Goal: Transaction & Acquisition: Purchase product/service

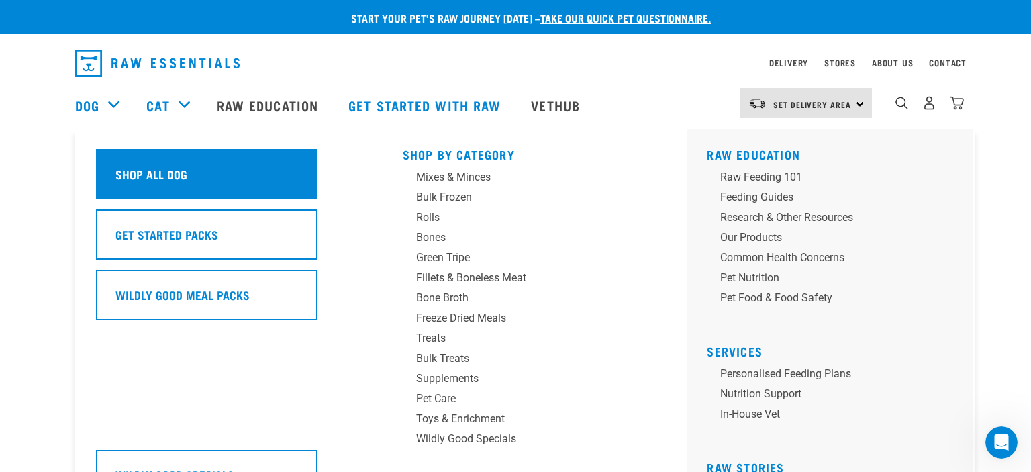
click at [138, 173] on h5 "Shop All Dog" at bounding box center [151, 173] width 72 height 17
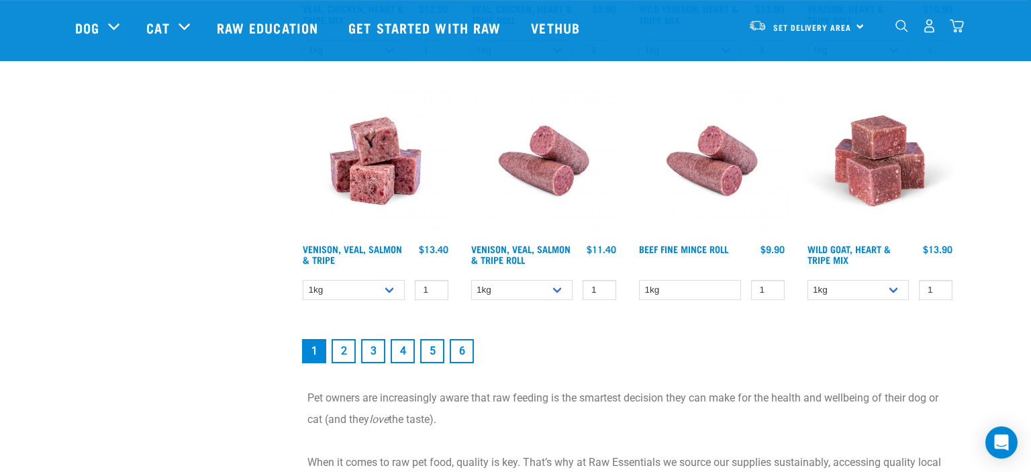
scroll to position [1878, 0]
click at [343, 351] on link "2" at bounding box center [344, 350] width 24 height 24
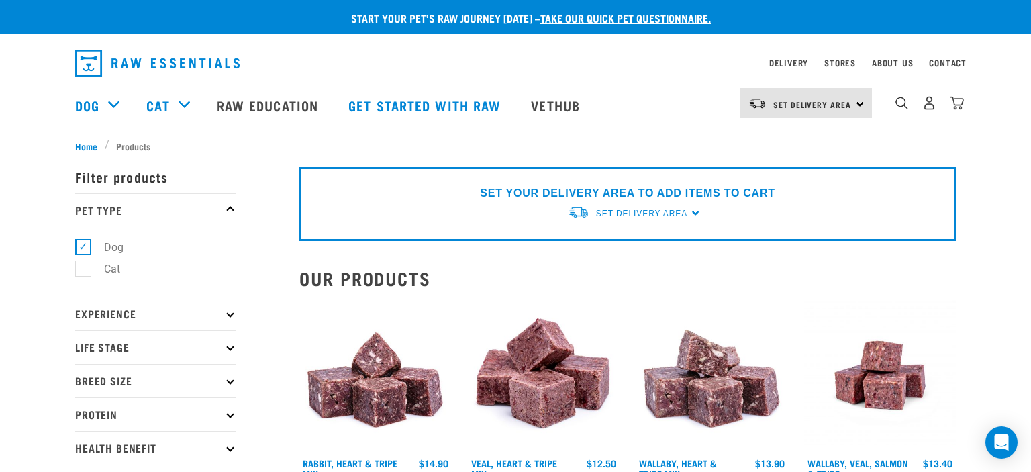
click at [230, 386] on p "Breed Size" at bounding box center [155, 381] width 161 height 34
click at [85, 442] on label "Medium Dogs" at bounding box center [129, 439] width 93 height 17
click at [84, 441] on input "Medium Dogs" at bounding box center [79, 436] width 9 height 9
checkbox input "true"
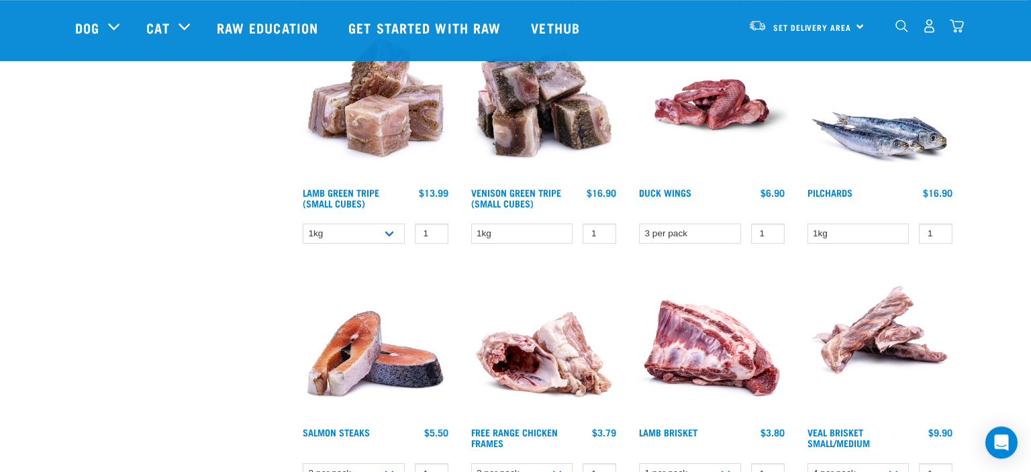
scroll to position [1998, 0]
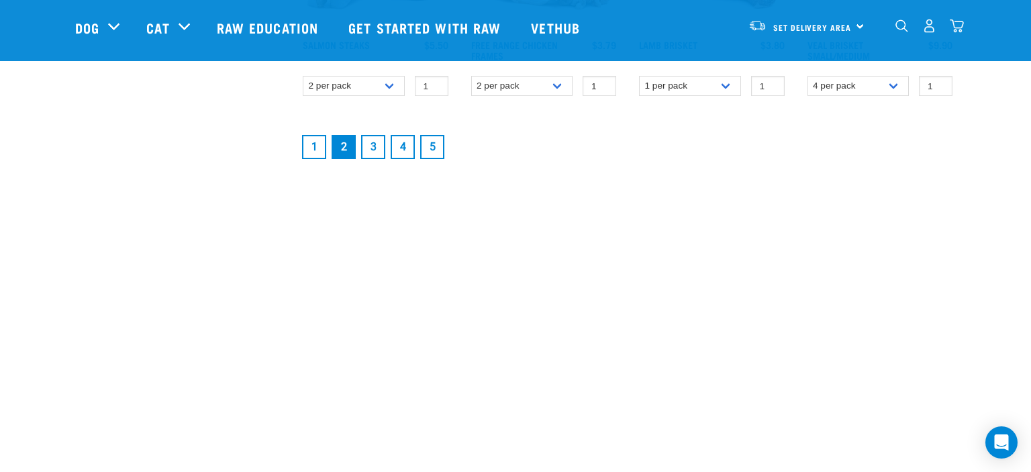
click at [369, 139] on link "3" at bounding box center [373, 147] width 24 height 24
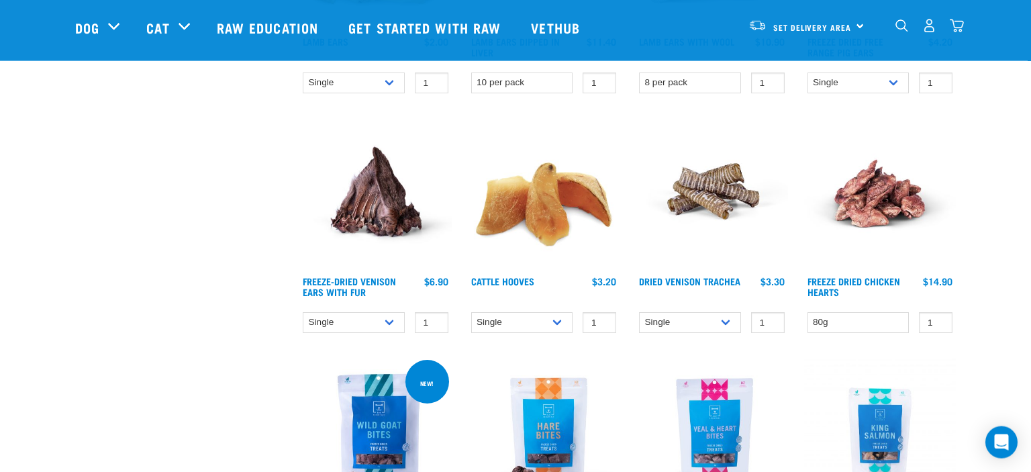
scroll to position [1048, 0]
click at [471, 311] on select "Single 10 per pack Bulk (30 pack)" at bounding box center [522, 321] width 102 height 21
click option "10 per pack" at bounding box center [0, 0] width 0 height 0
click at [471, 311] on select "Single 10 per pack Bulk (30 pack)" at bounding box center [522, 321] width 102 height 21
select select "134319"
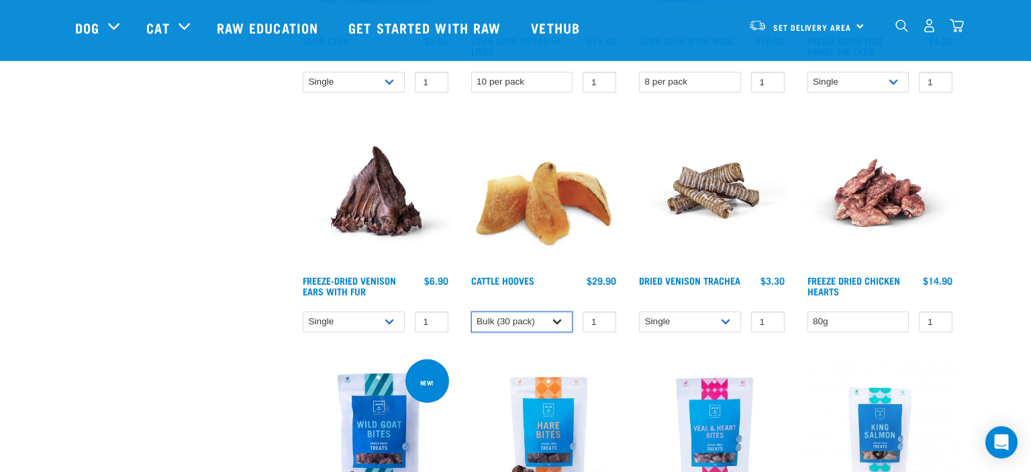
click option "Bulk (30 pack)" at bounding box center [0, 0] width 0 height 0
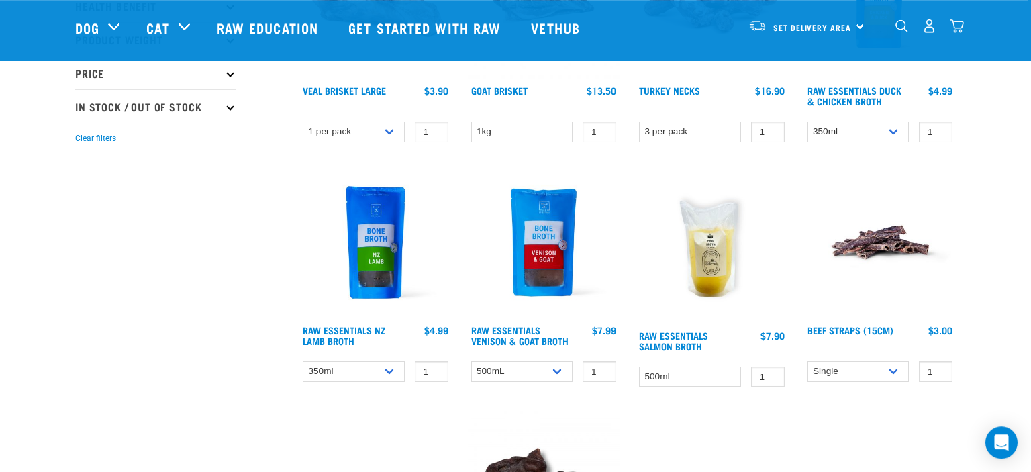
scroll to position [0, 0]
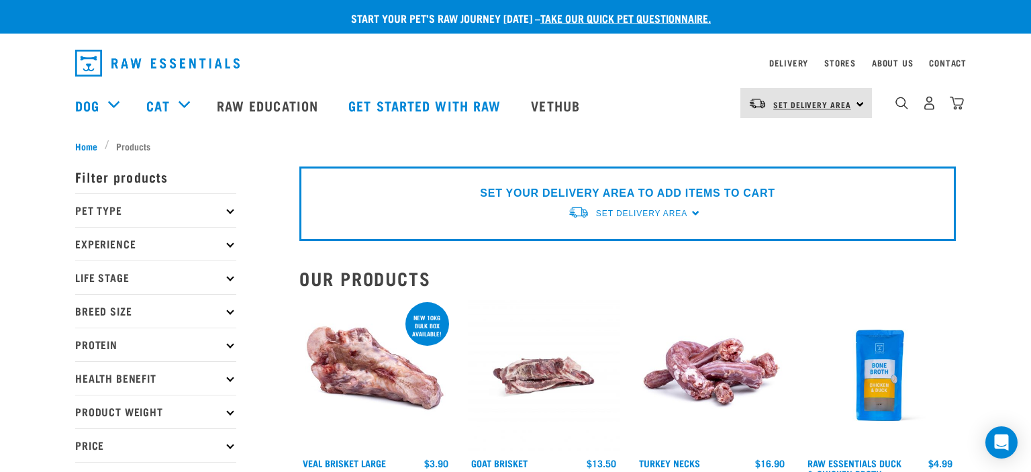
click at [839, 102] on span "Set Delivery Area" at bounding box center [812, 104] width 78 height 5
click at [785, 138] on link "[GEOGRAPHIC_DATA]" at bounding box center [804, 141] width 129 height 30
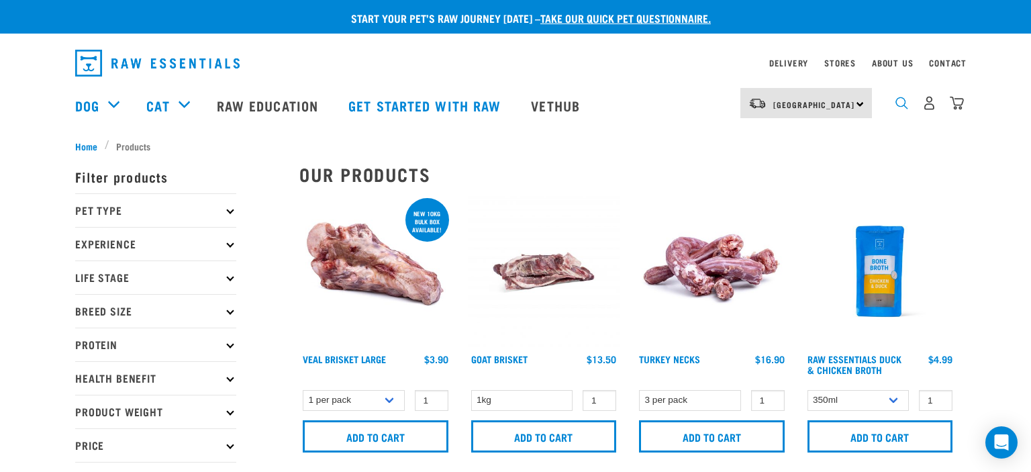
click at [903, 106] on img "dropdown navigation" at bounding box center [901, 103] width 13 height 13
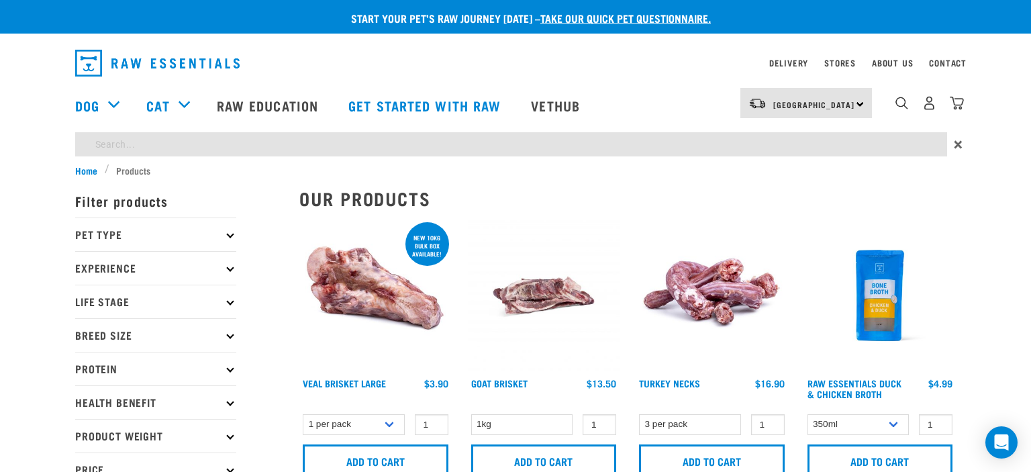
click at [847, 149] on input "search" at bounding box center [511, 144] width 872 height 24
type input "BEEF HOOVES"
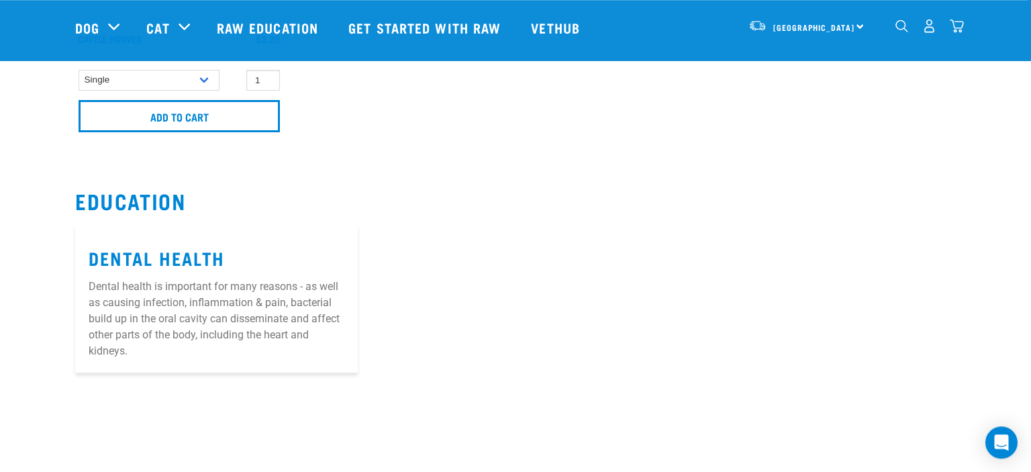
scroll to position [389, 0]
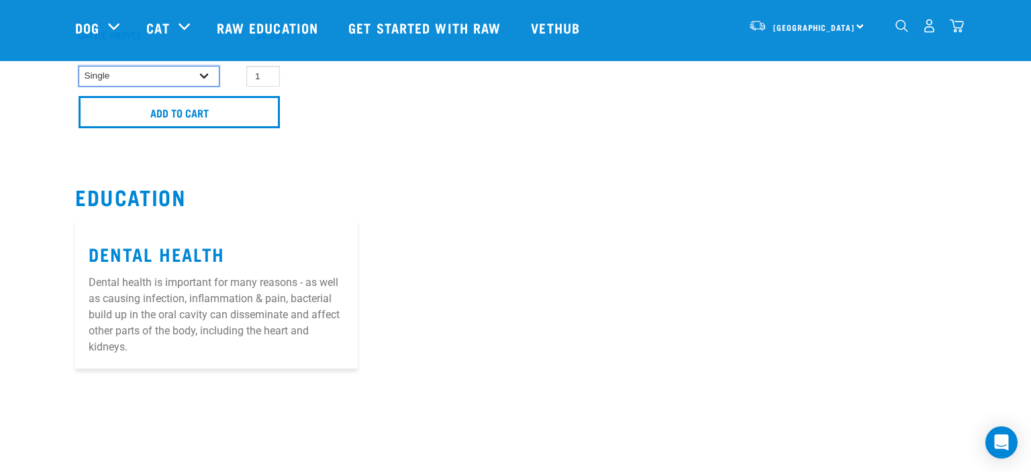
click at [79, 66] on select "Single 10 per pack Bulk (30 pack) Bulk (50 pack)" at bounding box center [149, 76] width 141 height 21
click option "10 per pack" at bounding box center [0, 0] width 0 height 0
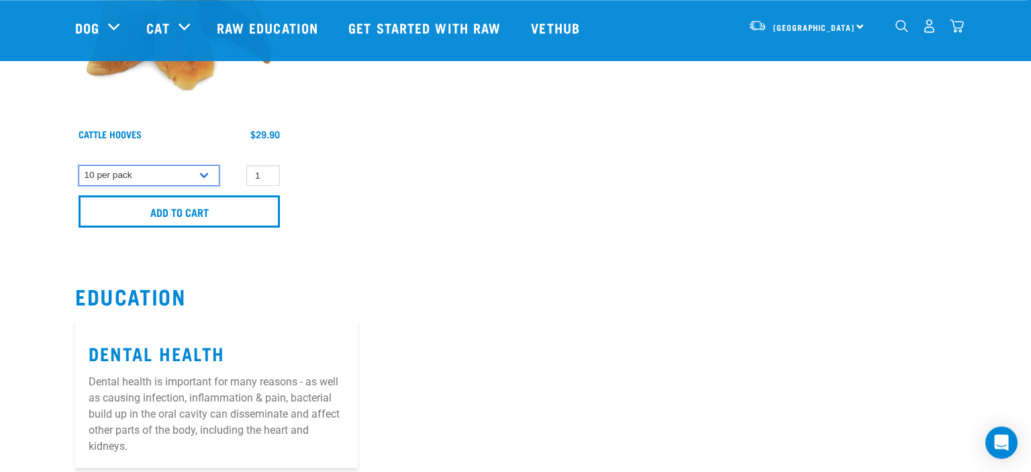
scroll to position [283, 0]
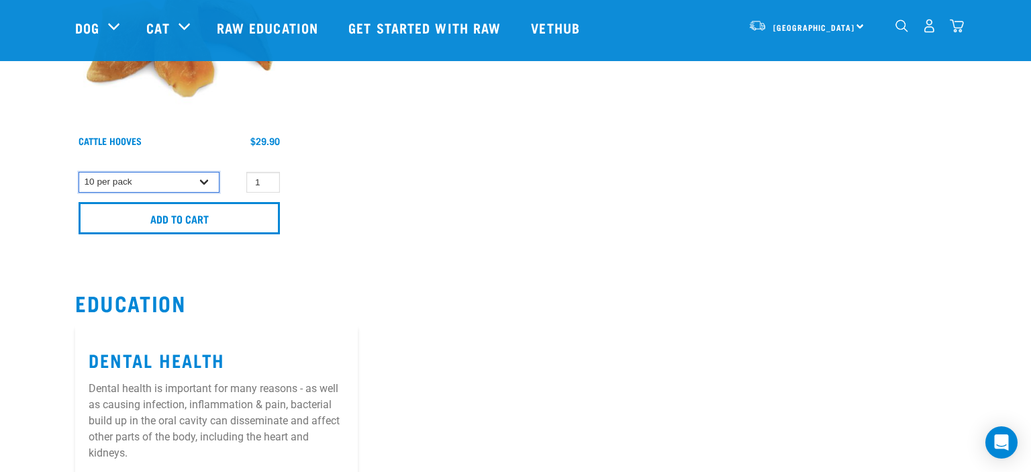
click at [79, 172] on select "Single 10 per pack Bulk (30 pack) Bulk (50 pack)" at bounding box center [149, 182] width 141 height 21
select select "134319"
click option "Bulk (30 pack)" at bounding box center [0, 0] width 0 height 0
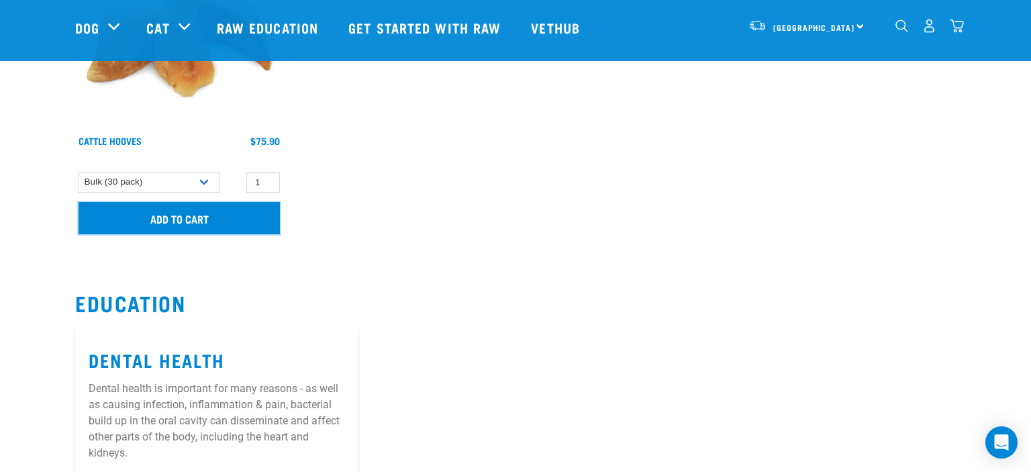
click at [218, 211] on input "Add to cart" at bounding box center [179, 218] width 201 height 32
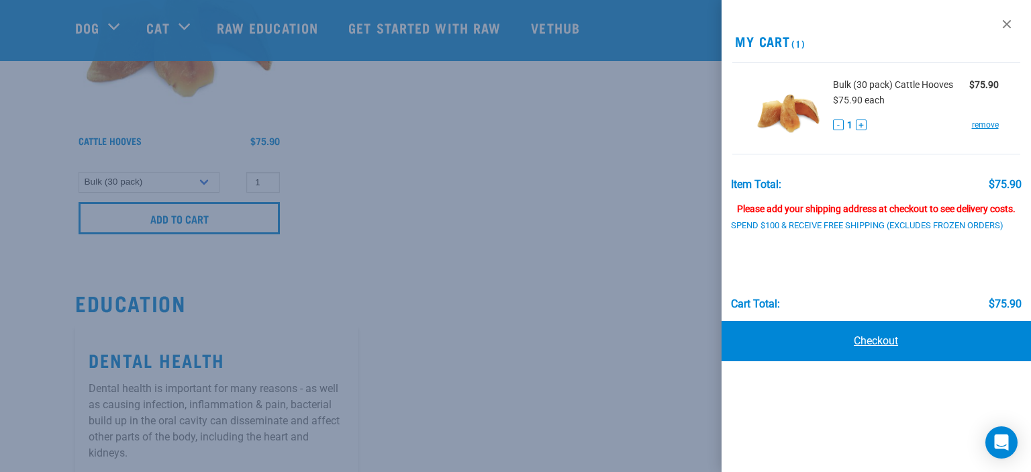
click at [869, 351] on link "Checkout" at bounding box center [876, 341] width 309 height 40
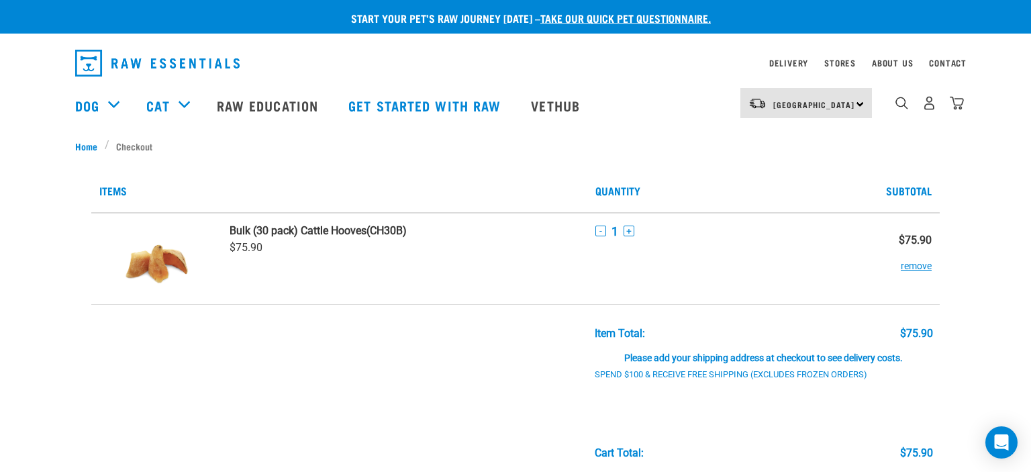
scroll to position [448, 0]
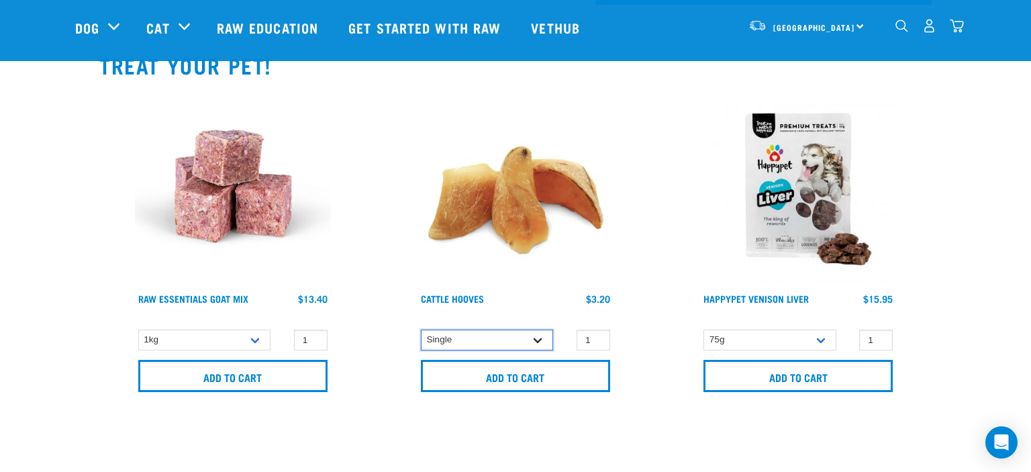
click at [421, 330] on select "Single 10 per pack Bulk (30 pack)" at bounding box center [487, 340] width 132 height 21
select select "724"
click option "10 per pack" at bounding box center [0, 0] width 0 height 0
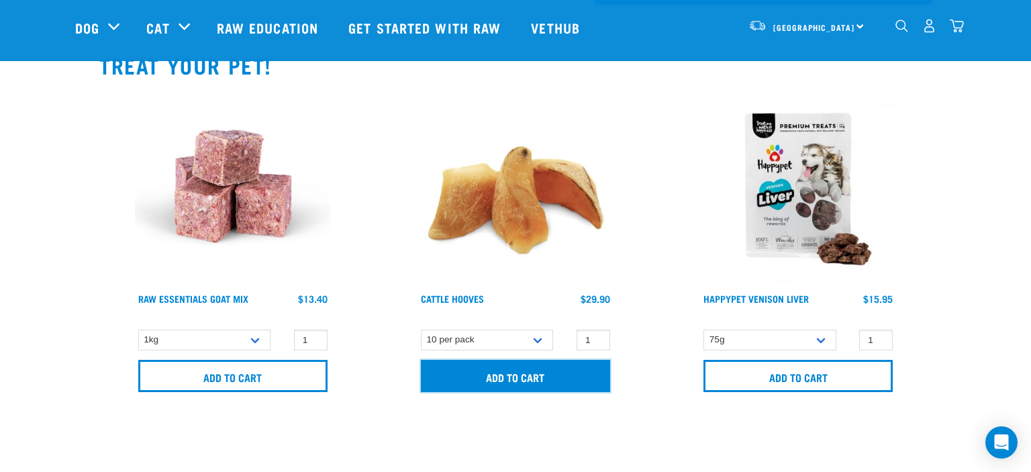
click at [532, 382] on input "Add to cart" at bounding box center [515, 376] width 189 height 32
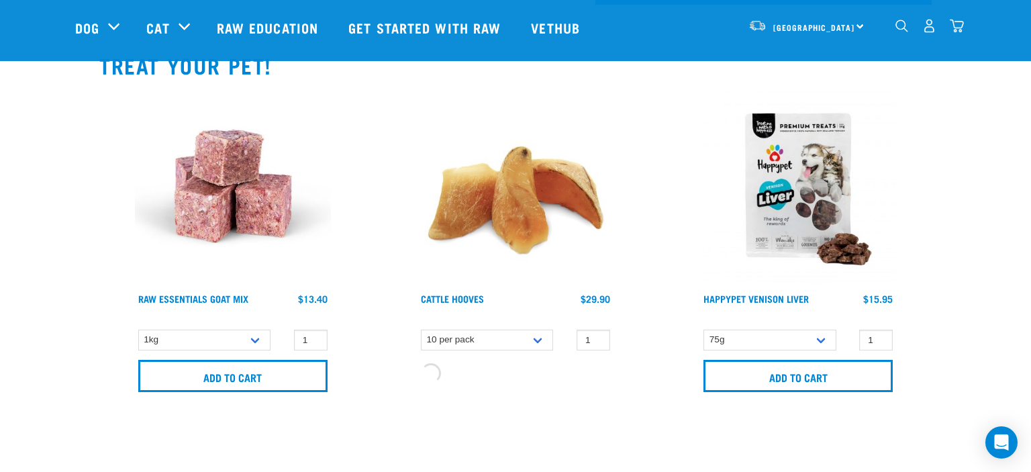
click at [957, 32] on img "dropdown navigation" at bounding box center [957, 26] width 14 height 14
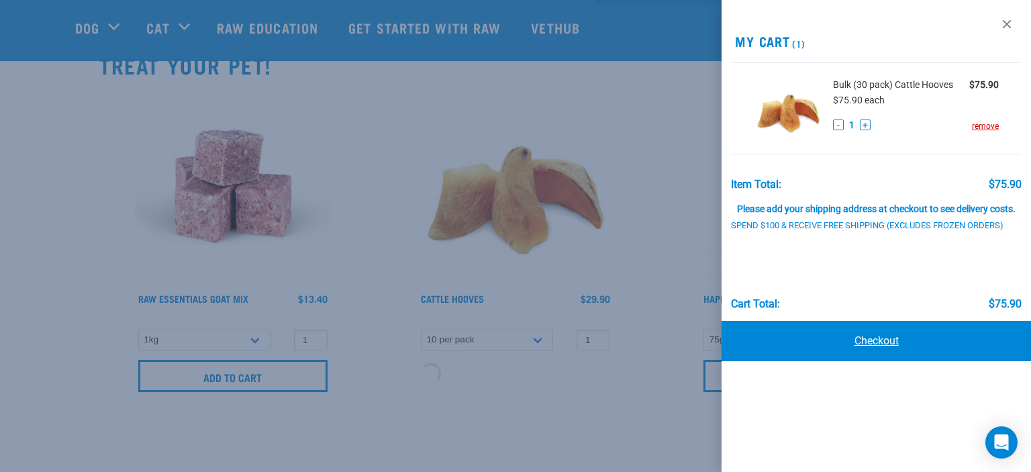
click at [834, 353] on link "Checkout" at bounding box center [876, 341] width 309 height 40
click at [873, 353] on link "Checkout" at bounding box center [876, 341] width 309 height 40
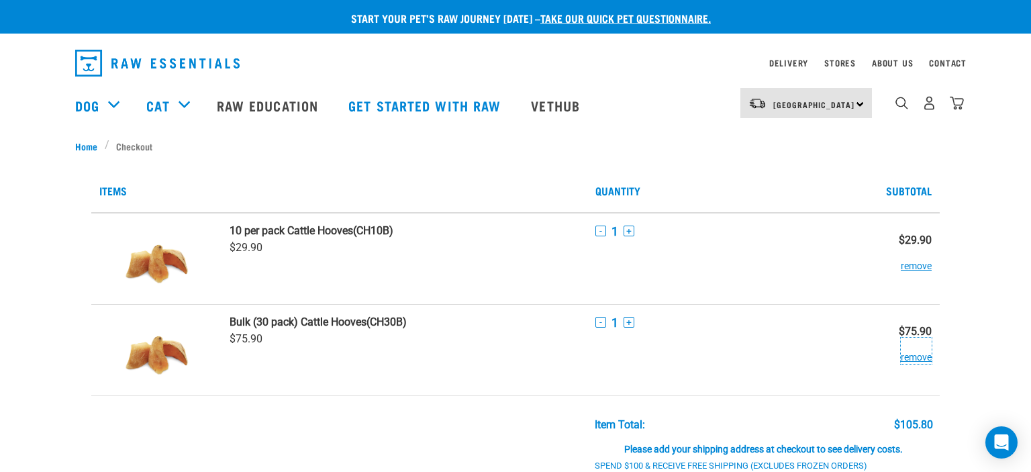
click at [922, 360] on button "remove" at bounding box center [916, 351] width 31 height 26
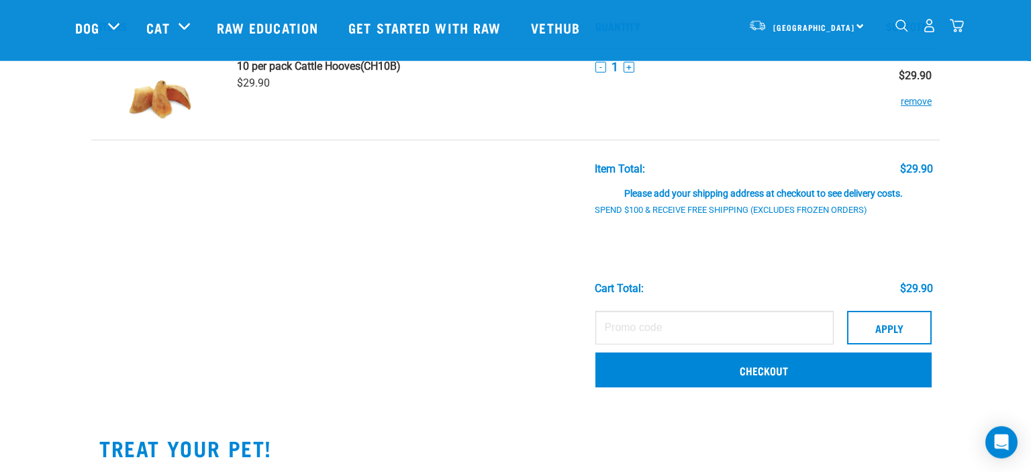
scroll to position [70, 0]
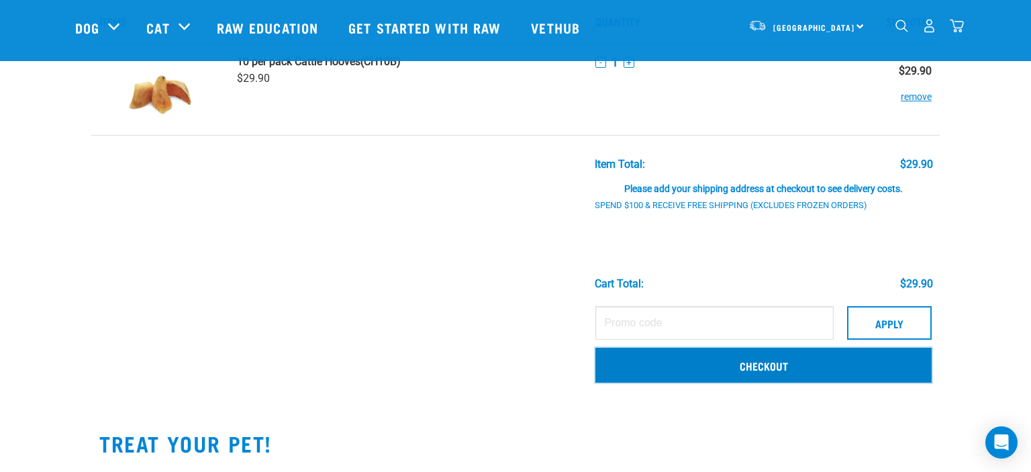
click at [786, 367] on link "Checkout" at bounding box center [763, 365] width 336 height 35
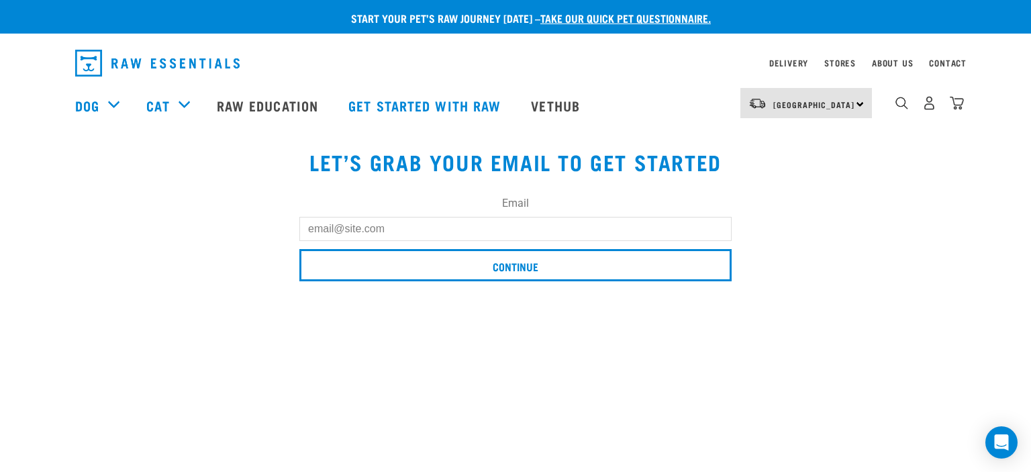
click at [420, 230] on input "Email" at bounding box center [515, 229] width 432 height 24
type input "N"
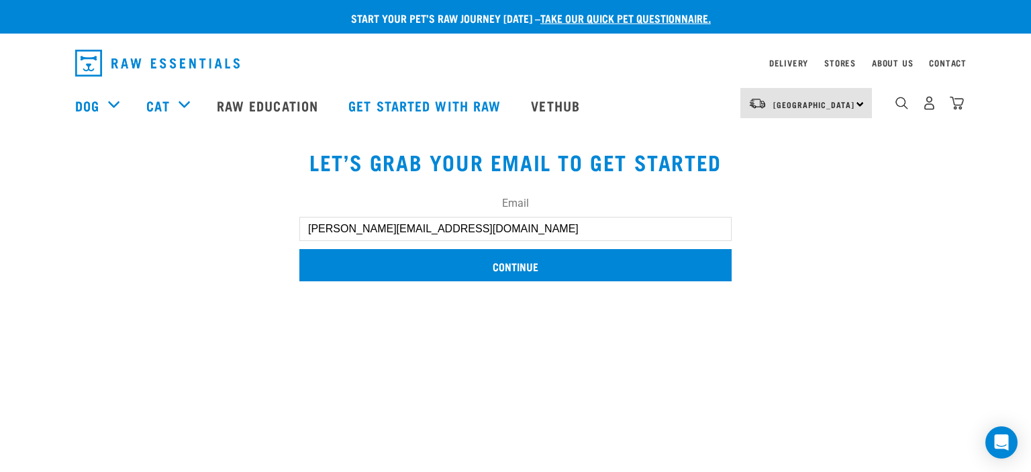
type input "[PERSON_NAME][EMAIL_ADDRESS][DOMAIN_NAME]"
click at [577, 266] on input "Continue" at bounding box center [515, 265] width 432 height 32
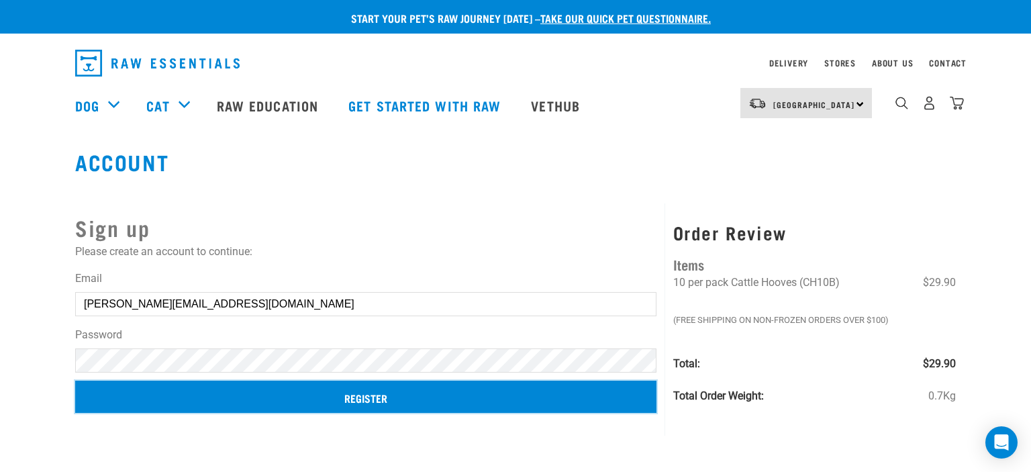
click at [322, 409] on input "Register" at bounding box center [365, 397] width 581 height 32
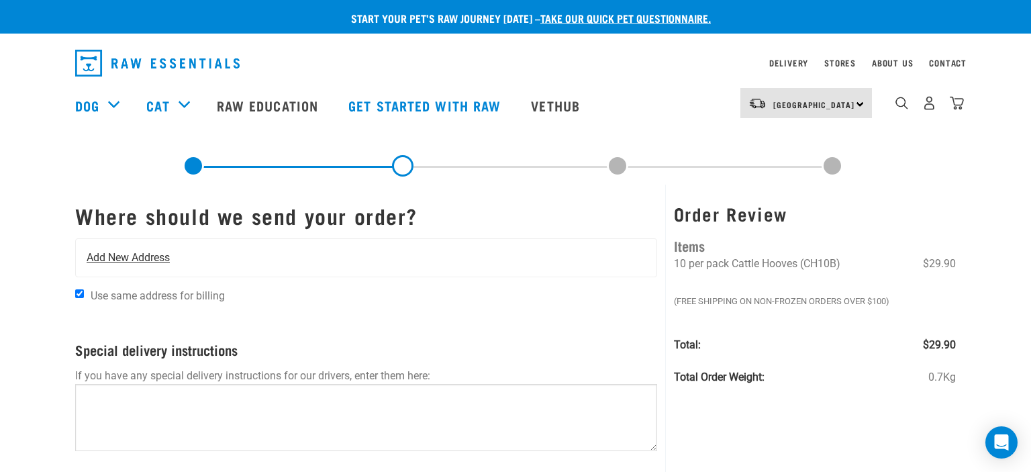
click at [150, 255] on span "Add New Address" at bounding box center [128, 258] width 83 height 16
click at [149, 256] on span "Add New Address" at bounding box center [128, 258] width 83 height 16
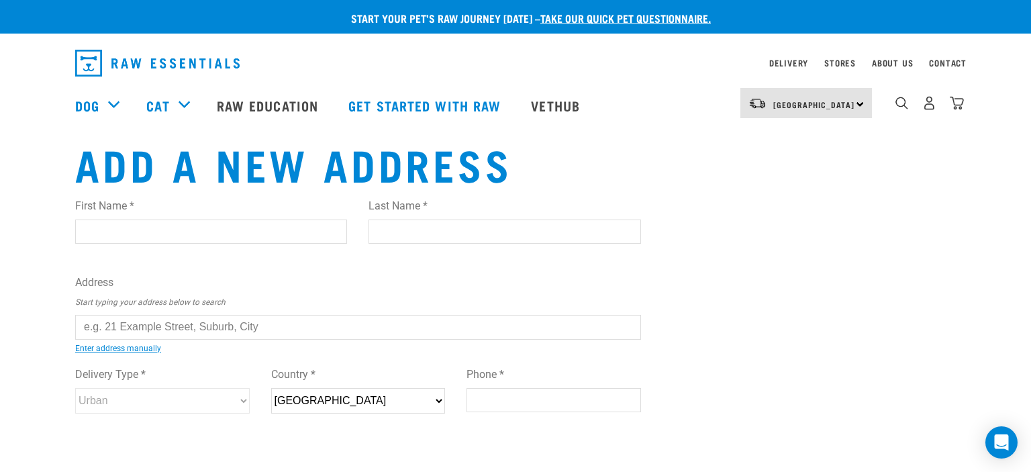
click at [219, 230] on input "First Name *" at bounding box center [211, 231] width 272 height 24
type input "[PERSON_NAME]"
click at [91, 337] on ul "368 Nga pouri Road, RD 3, Rotorua [STREET_ADDRESS][GEOGRAPHIC_DATA][STREET_ADDR…" at bounding box center [91, 337] width 0 height 0
type input "[STREET_ADDRESS]"
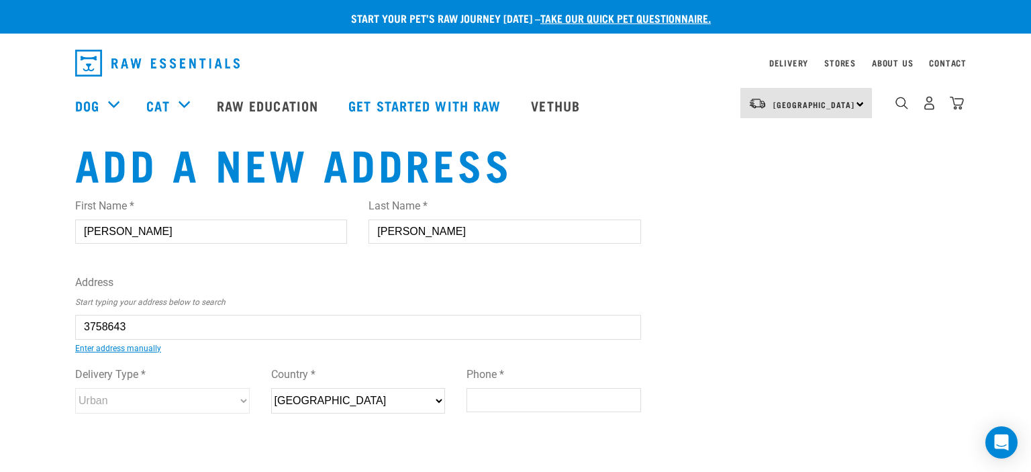
type input "[STREET_ADDRESS]"
type input "RD 3"
type input "Rotorua"
type input "Waikato"
select select "WKO"
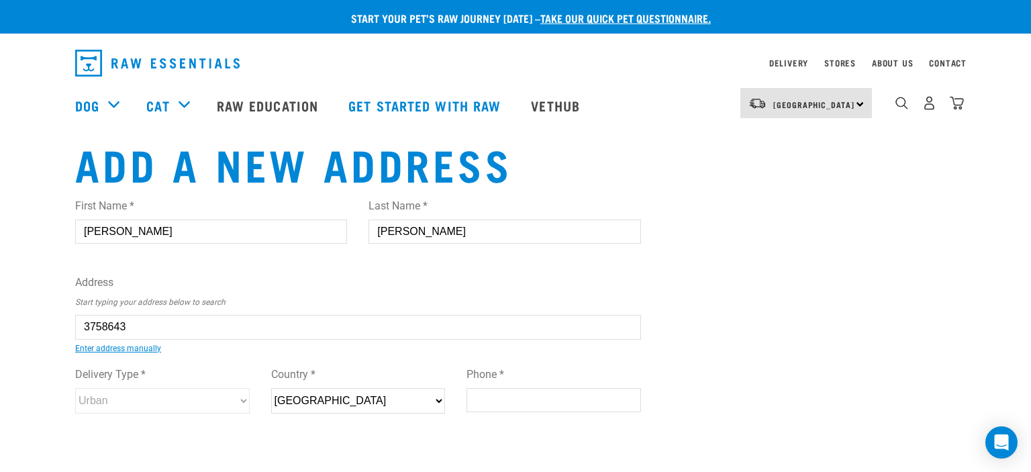
type input "3073"
select select "Rural"
click at [167, 330] on input "368 Ngapouri Road, RD 3, Rotorua 3073" at bounding box center [358, 327] width 566 height 24
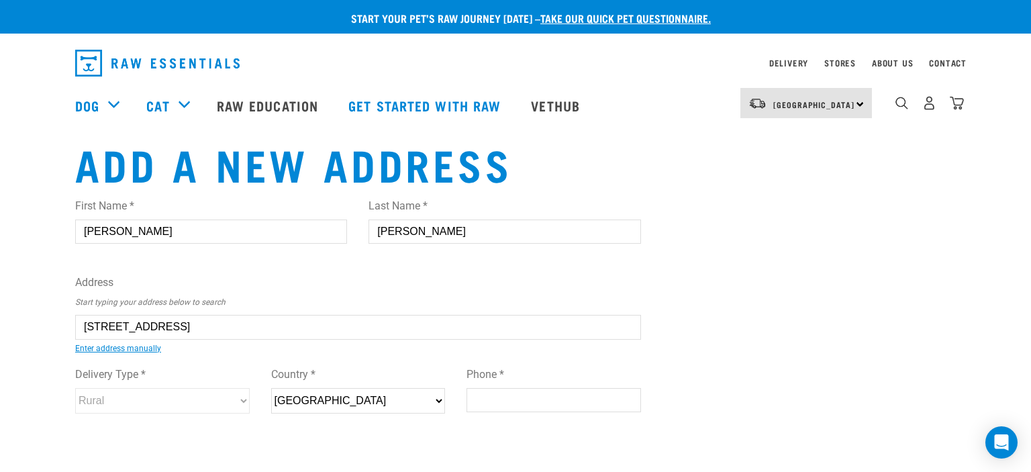
click at [167, 330] on input "368 Ngapouri Road, RD 3, Rotorua 3073" at bounding box center [358, 327] width 566 height 24
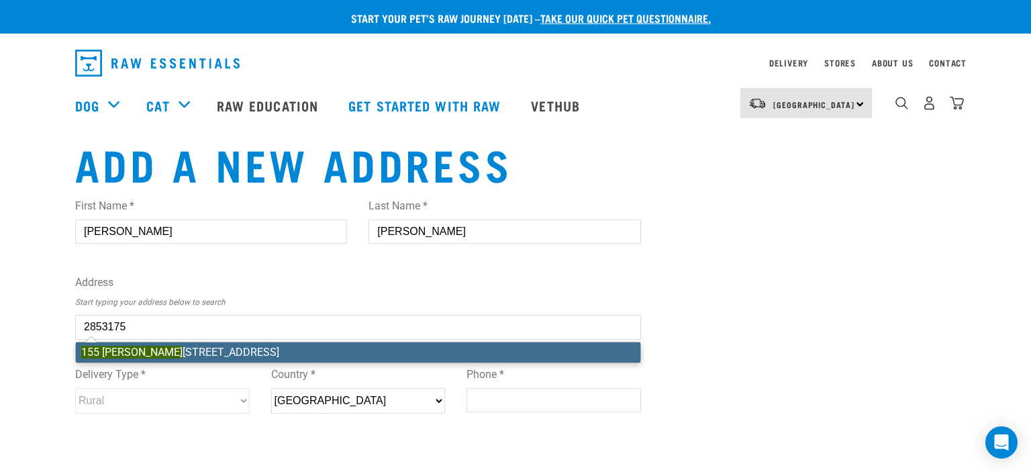
type input "155 Clayton Road, Mangakakahi, Rotorua 3015"
type input "[STREET_ADDRESS][PERSON_NAME]"
type input "Mangakakahi"
type input "Bay of Plenty"
select select "BOP"
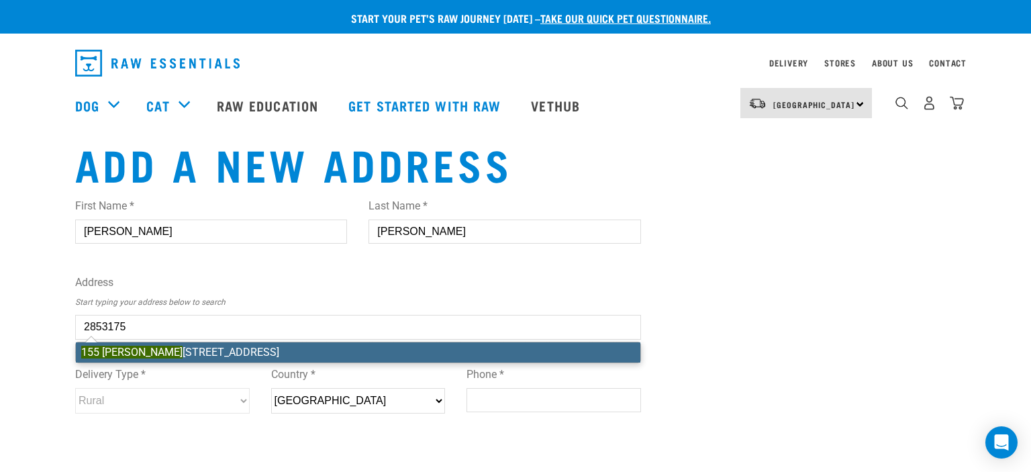
type input "3015"
select select "Urban"
click at [183, 354] on div "First Name * Nanette Last Name * Alexander Address Start typing your address be…" at bounding box center [358, 318] width 566 height 262
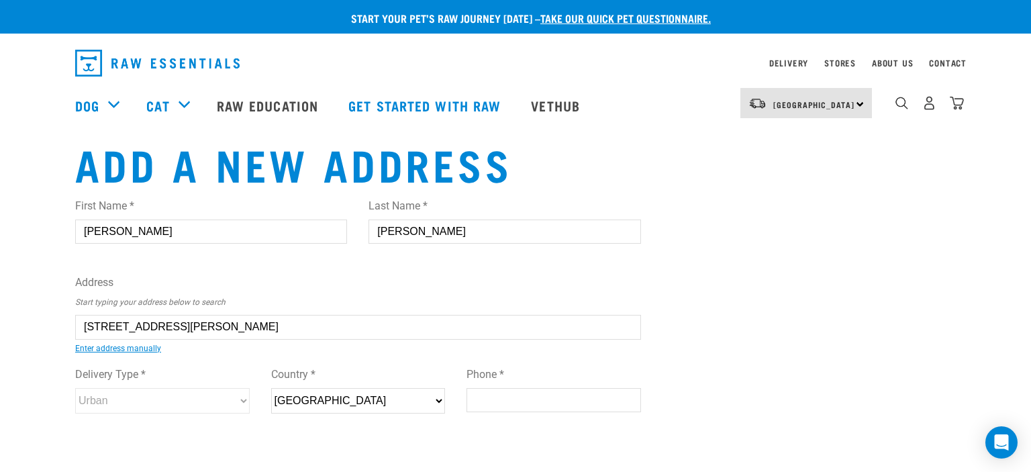
type input "155 Clayton Road, Mangakakahi, Rotorua 3015"
drag, startPoint x: 183, startPoint y: 354, endPoint x: 474, endPoint y: 407, distance: 296.1
click at [474, 407] on div "First Name * Nanette Last Name * Alexander Address Start typing your address be…" at bounding box center [358, 318] width 566 height 262
click at [474, 407] on input "Phone *" at bounding box center [554, 400] width 175 height 24
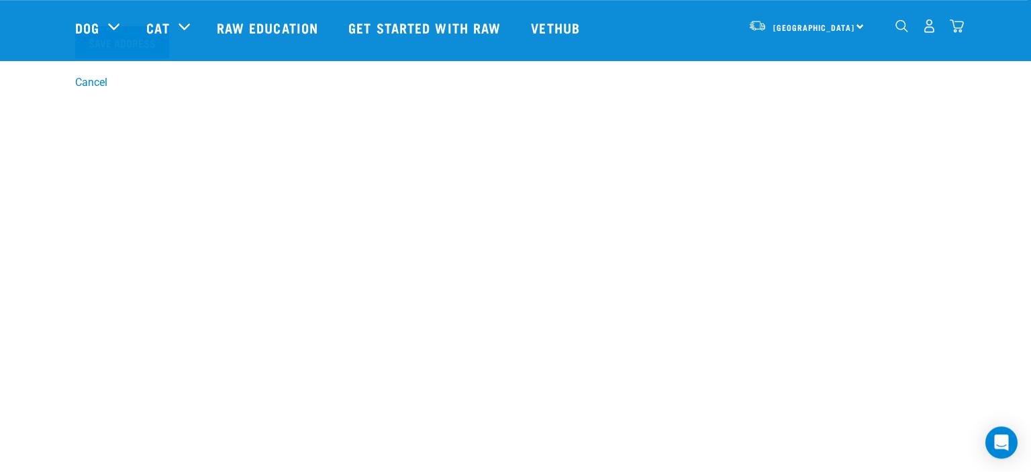
scroll to position [317, 0]
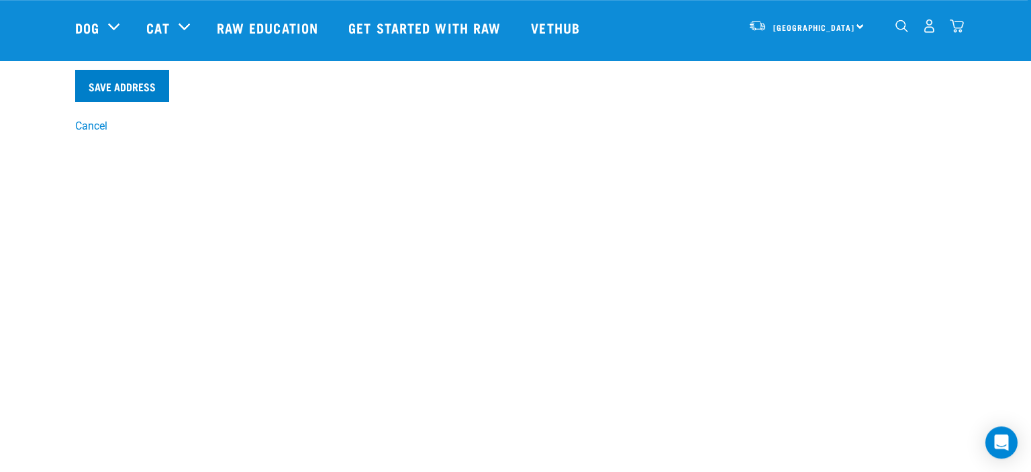
type input "0210588070"
click at [157, 84] on input "Save Address" at bounding box center [122, 86] width 94 height 32
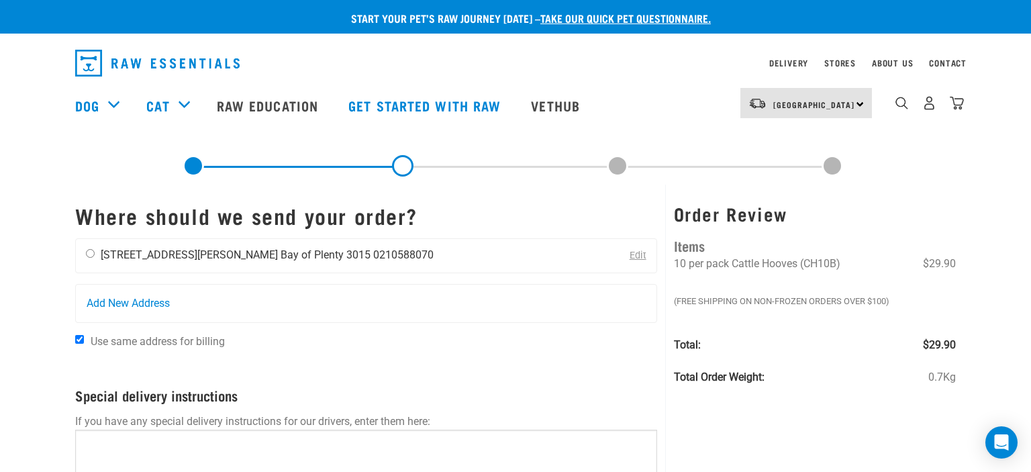
click at [91, 256] on input "radio" at bounding box center [90, 253] width 9 height 9
radio input "true"
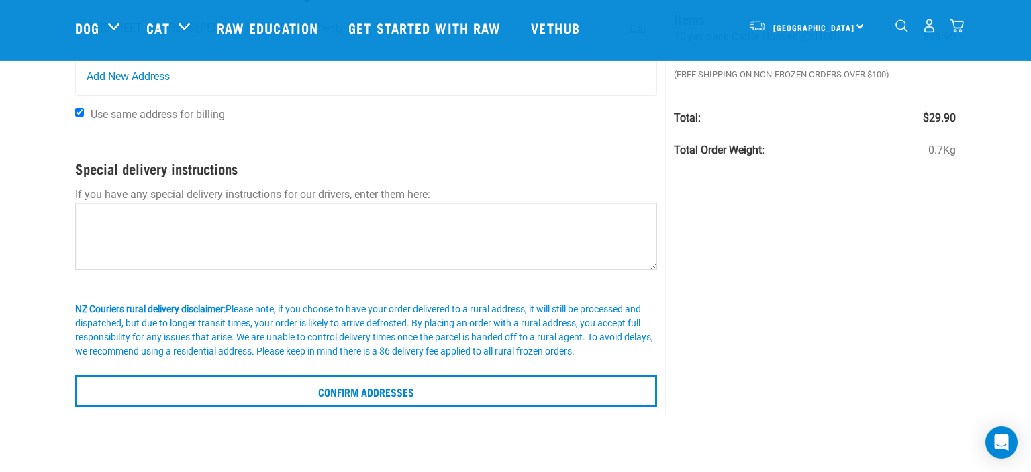
scroll to position [142, 0]
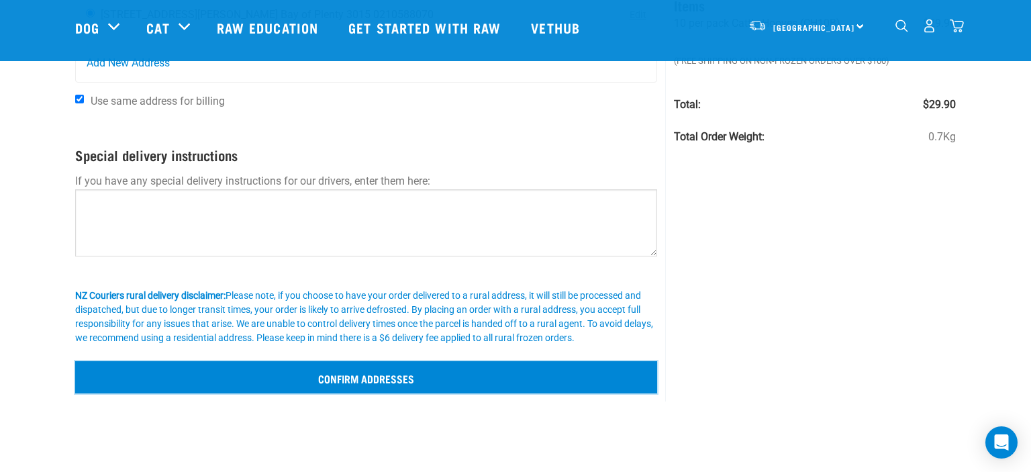
click at [323, 379] on input "Confirm addresses" at bounding box center [366, 377] width 582 height 32
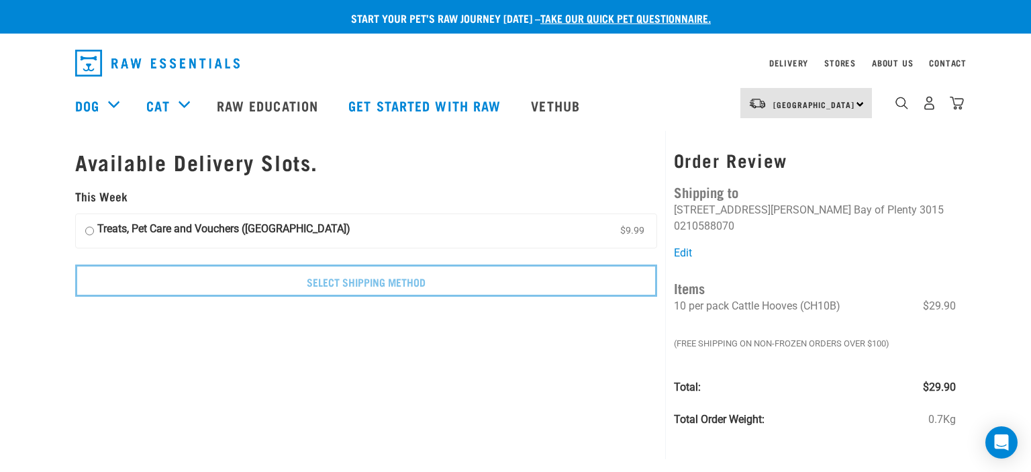
click at [91, 229] on input "Treats, Pet Care and Vouchers ([GEOGRAPHIC_DATA]) $9.99" at bounding box center [89, 231] width 9 height 20
radio input "true"
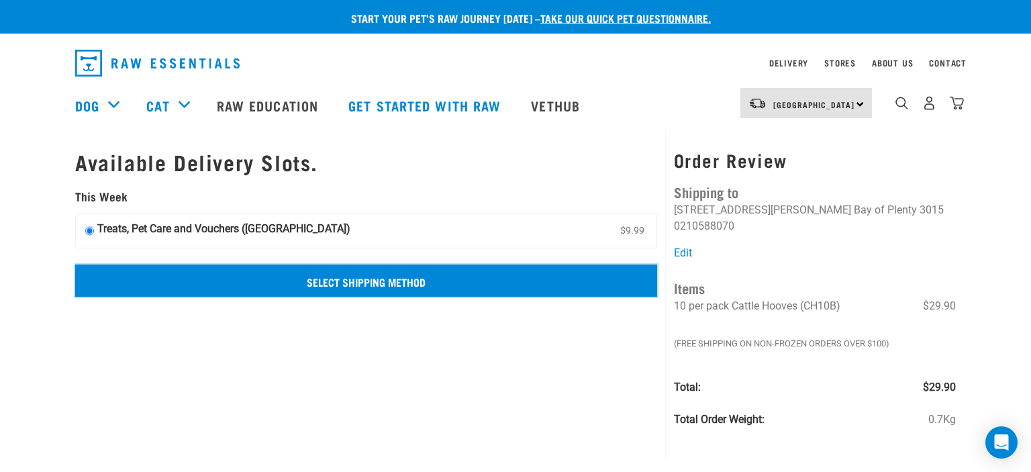
click at [193, 283] on input "Select Shipping Method" at bounding box center [366, 280] width 582 height 32
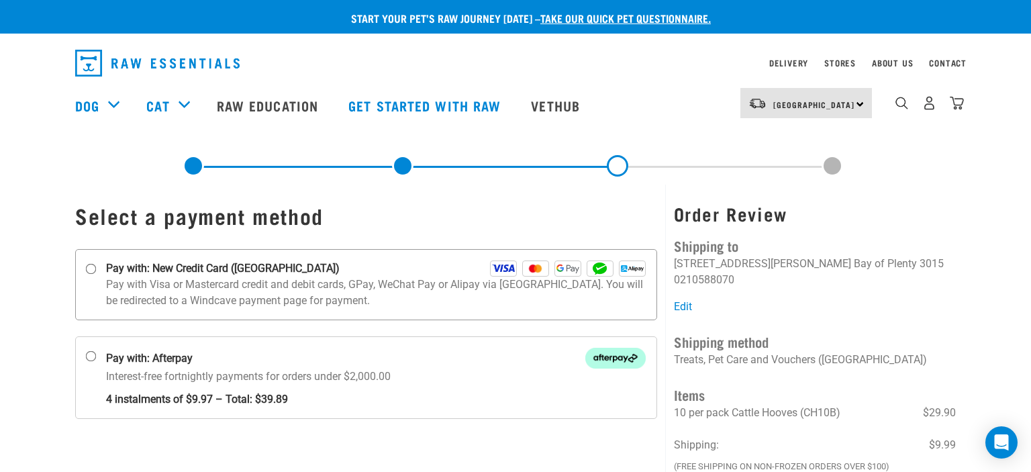
click at [93, 271] on input "Pay with: New Credit Card ([GEOGRAPHIC_DATA])" at bounding box center [91, 269] width 11 height 11
radio input "true"
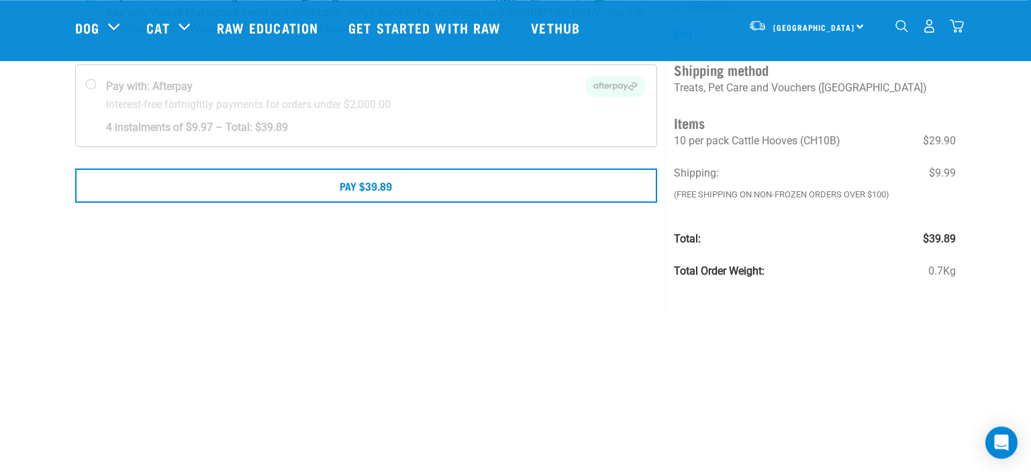
scroll to position [177, 0]
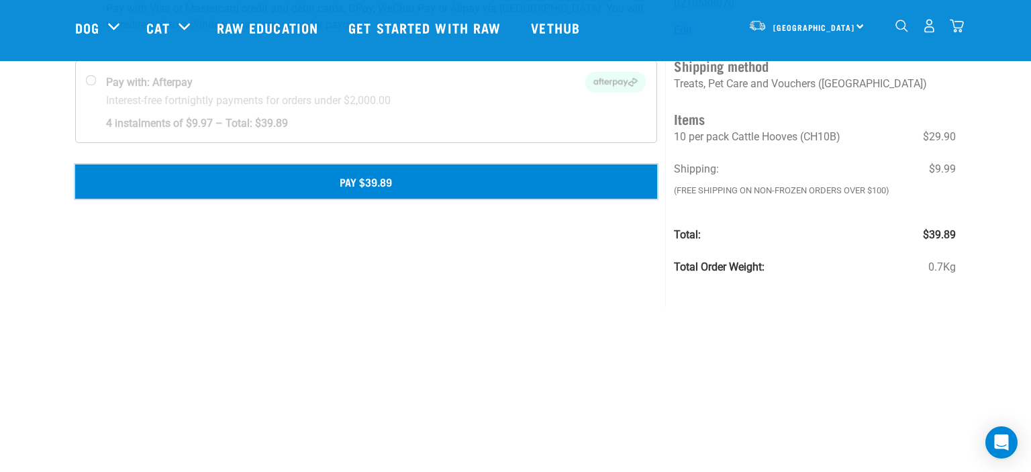
click at [407, 179] on button "Pay $39.89" at bounding box center [366, 181] width 582 height 34
